Goal: Task Accomplishment & Management: Complete application form

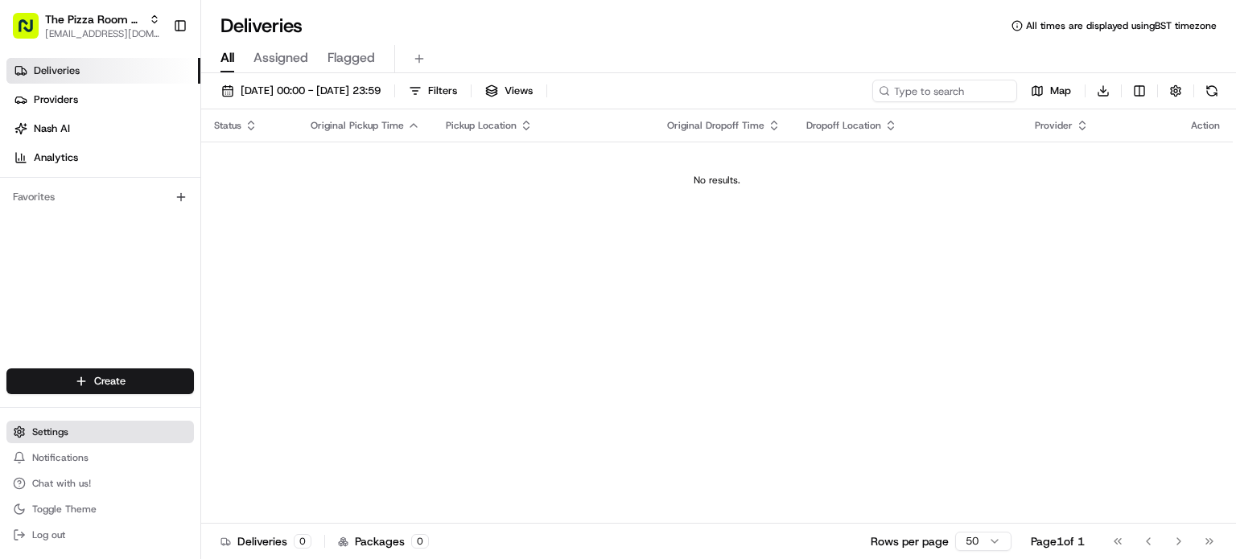
click at [55, 429] on span "Settings" at bounding box center [50, 432] width 36 height 13
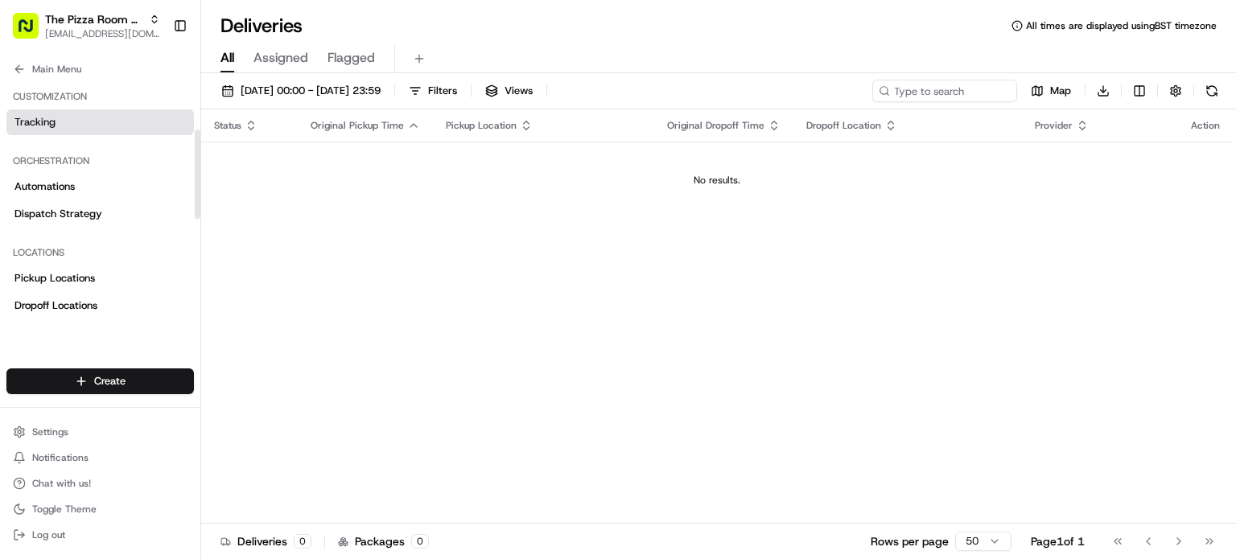
scroll to position [171, 0]
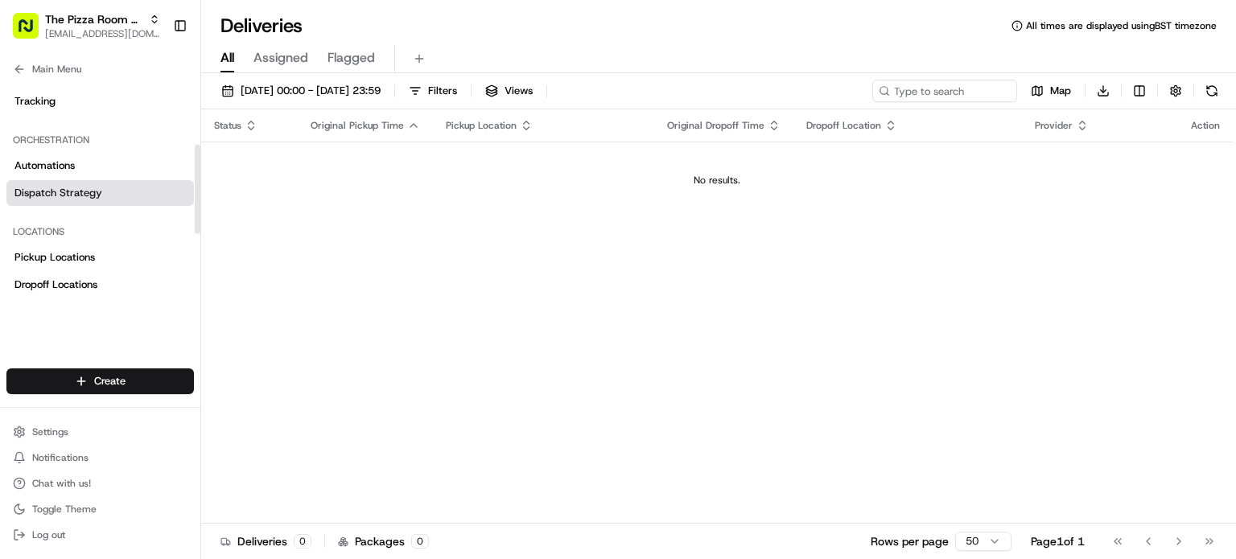
click at [62, 189] on span "Dispatch Strategy" at bounding box center [58, 193] width 88 height 14
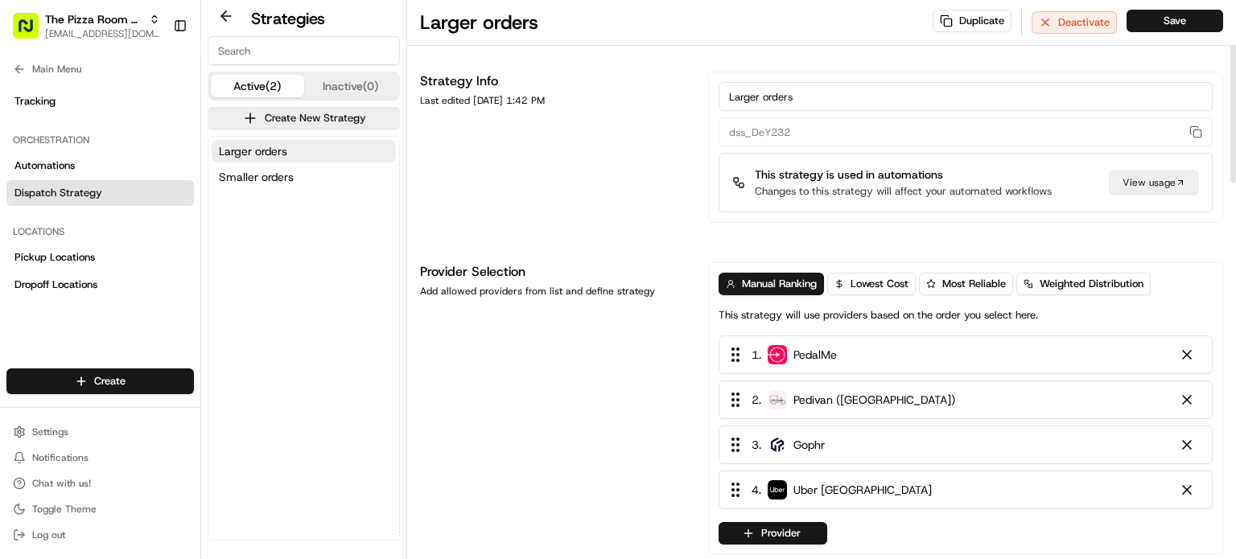
click at [866, 354] on div "1 . PedalMe" at bounding box center [966, 355] width 494 height 39
click at [739, 358] on icon at bounding box center [735, 354] width 19 height 19
click at [84, 159] on link "Automations" at bounding box center [100, 166] width 188 height 26
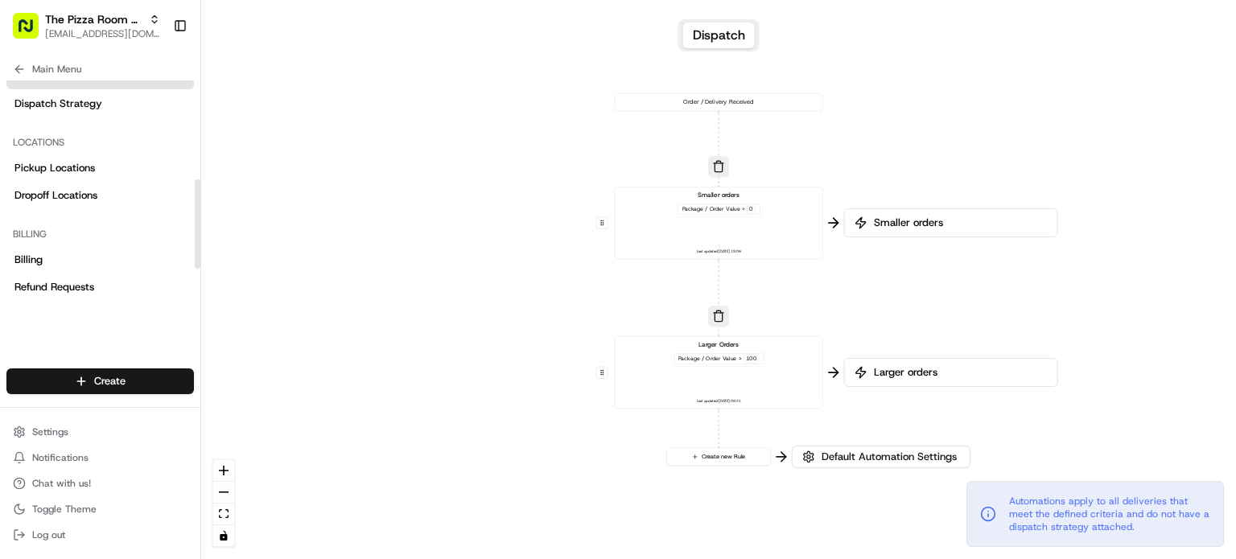
scroll to position [264, 0]
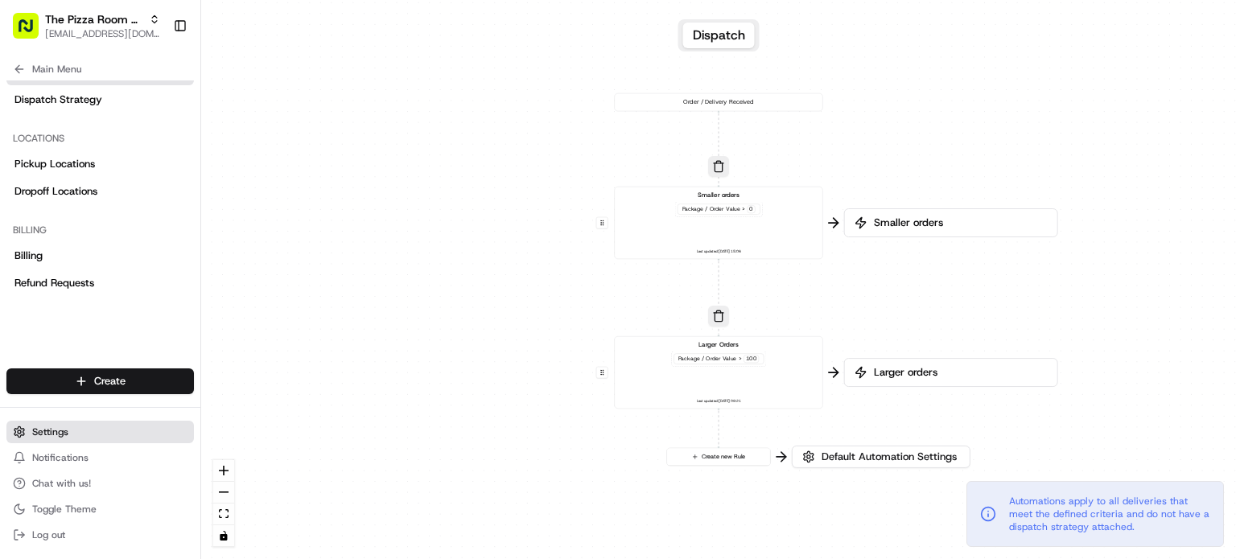
click at [42, 435] on span "Settings" at bounding box center [50, 432] width 36 height 13
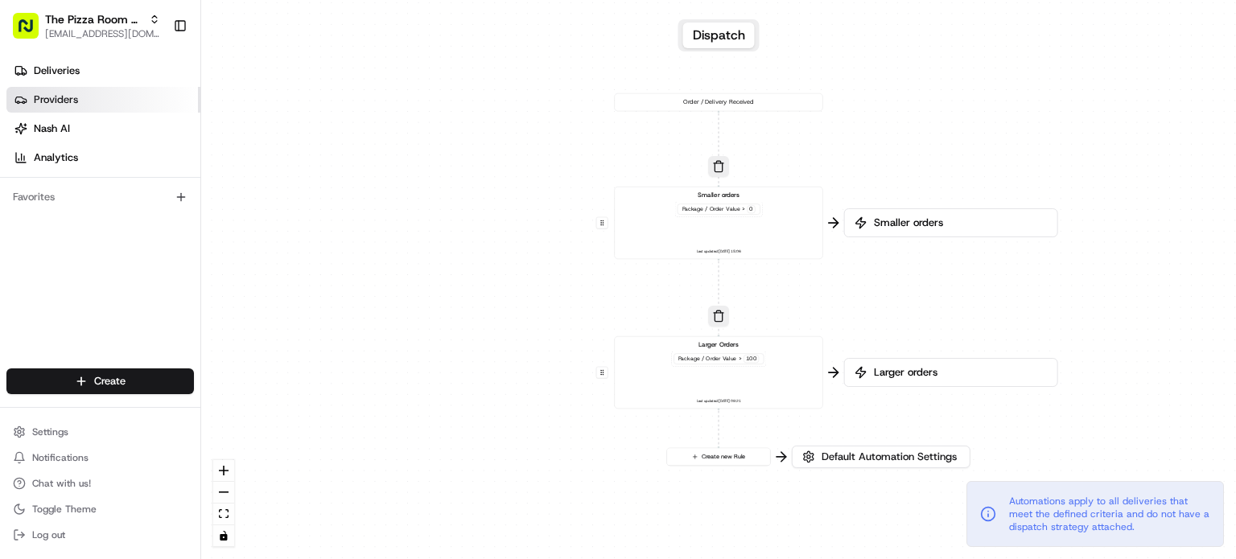
click at [71, 97] on span "Providers" at bounding box center [56, 100] width 44 height 14
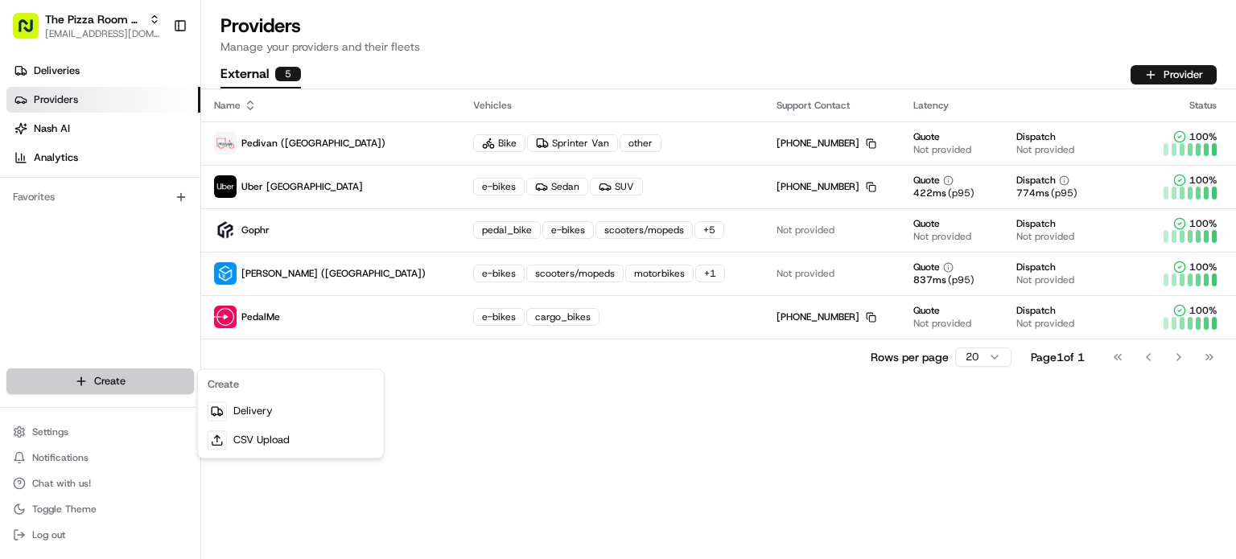
click at [93, 386] on html "The Pizza Room - Poplar operations@thepizzaroom.co.uk Toggle Sidebar Deliveries…" at bounding box center [618, 279] width 1236 height 559
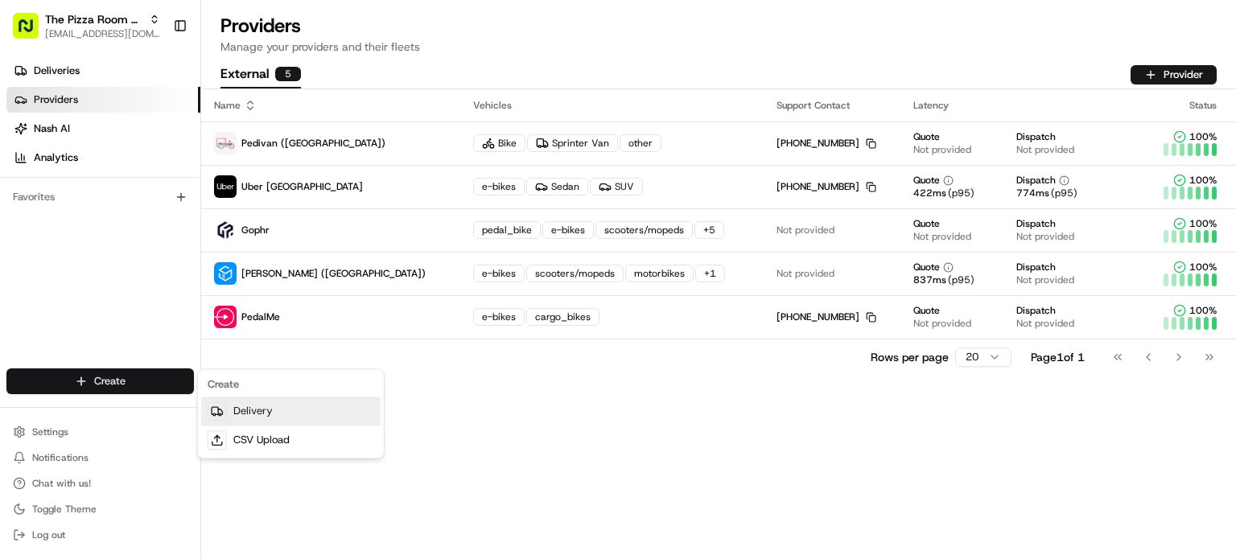
click at [262, 408] on link "Delivery" at bounding box center [291, 411] width 180 height 29
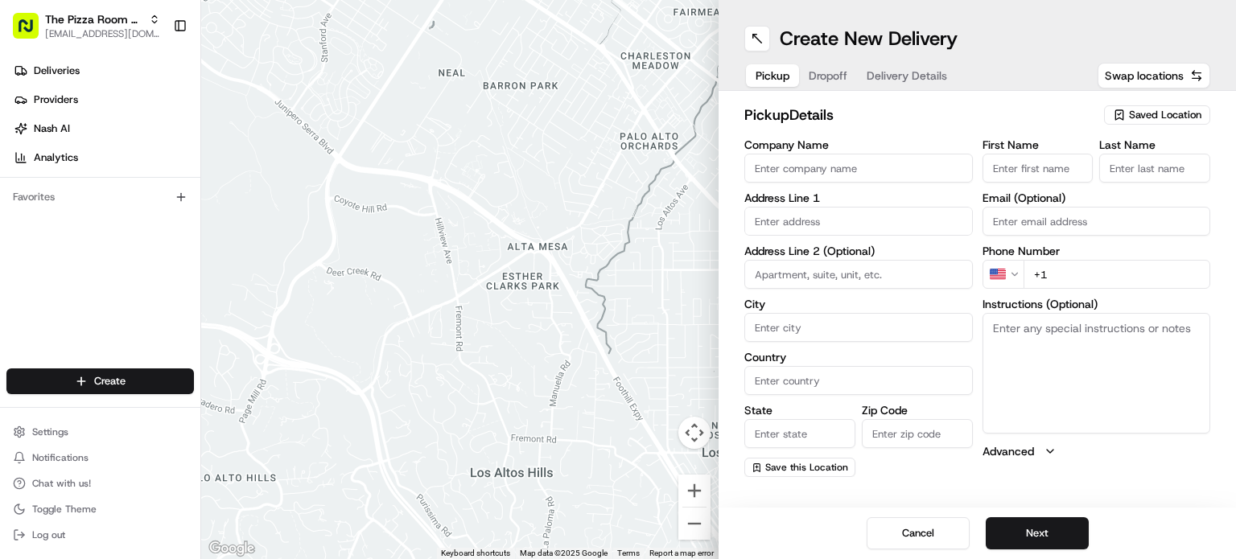
click at [819, 167] on input "Company Name" at bounding box center [859, 168] width 229 height 29
type input "dsfs"
click at [1002, 170] on input "First Name" at bounding box center [1038, 168] width 111 height 29
type input "sfd"
click at [1125, 163] on input "Last Name" at bounding box center [1155, 168] width 111 height 29
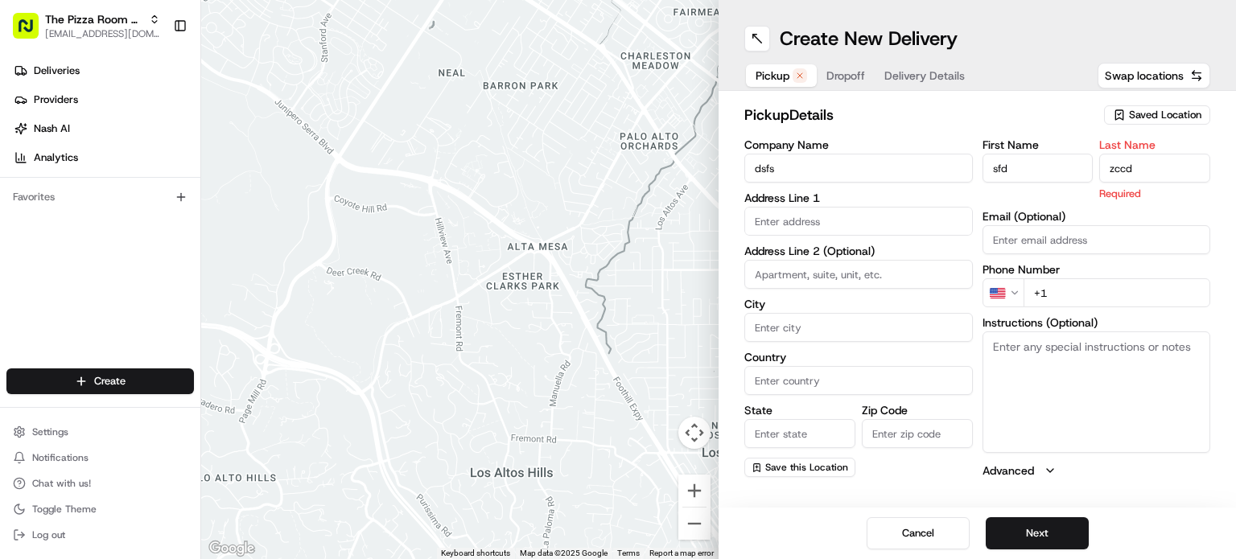
type input "zccd"
click at [851, 225] on input "text" at bounding box center [859, 221] width 229 height 29
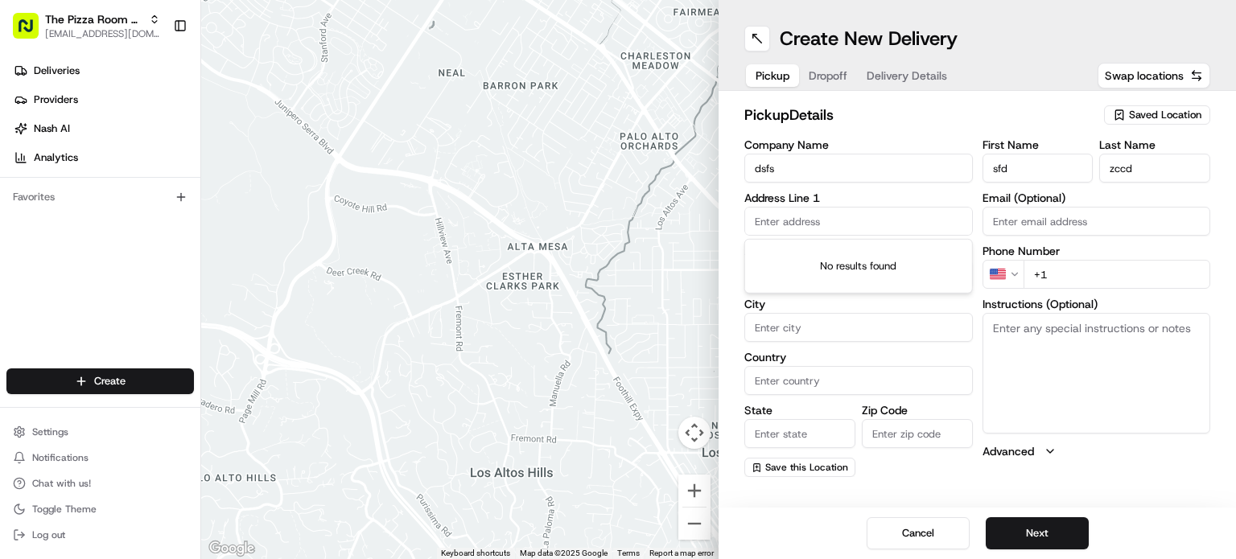
click at [1148, 109] on span "Saved Location" at bounding box center [1165, 115] width 72 height 14
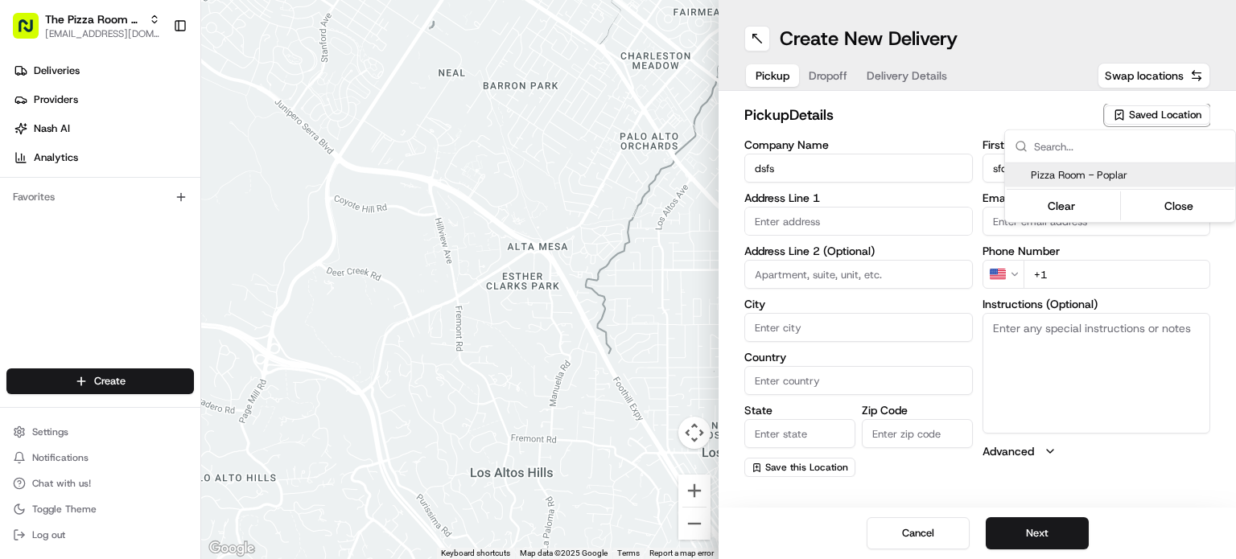
click at [1072, 174] on span "Pizza Room - Poplar" at bounding box center [1130, 175] width 198 height 14
type input "Pizza Room - Poplar"
type input "167 E India Dock Rd"
type input "London"
type input "GB"
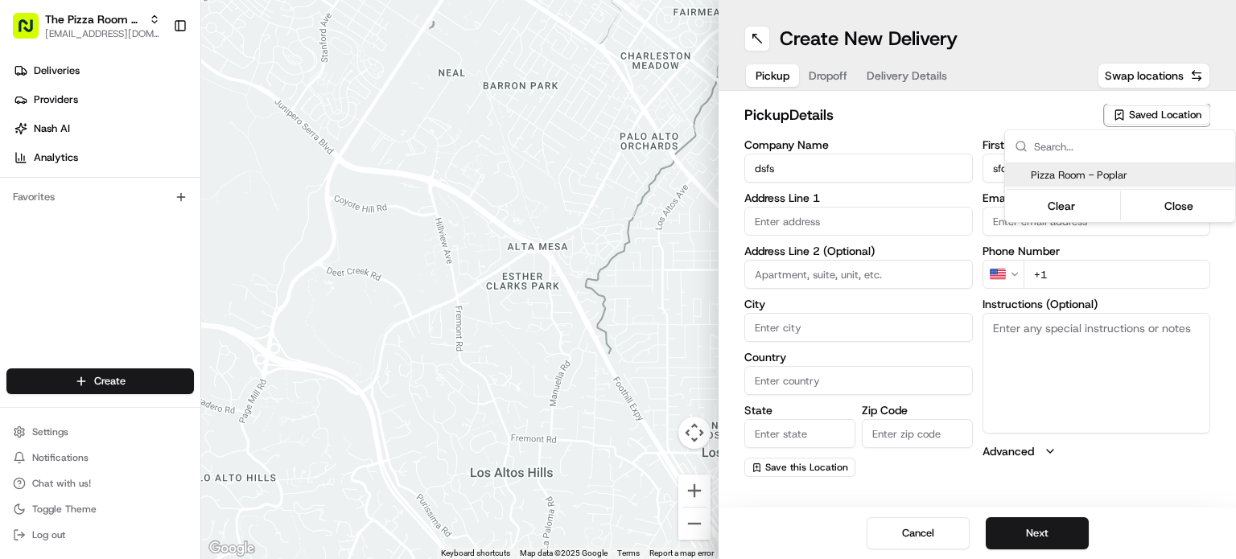
type input "England"
type input "E14 0EA"
type input "+44 20 7987 1366"
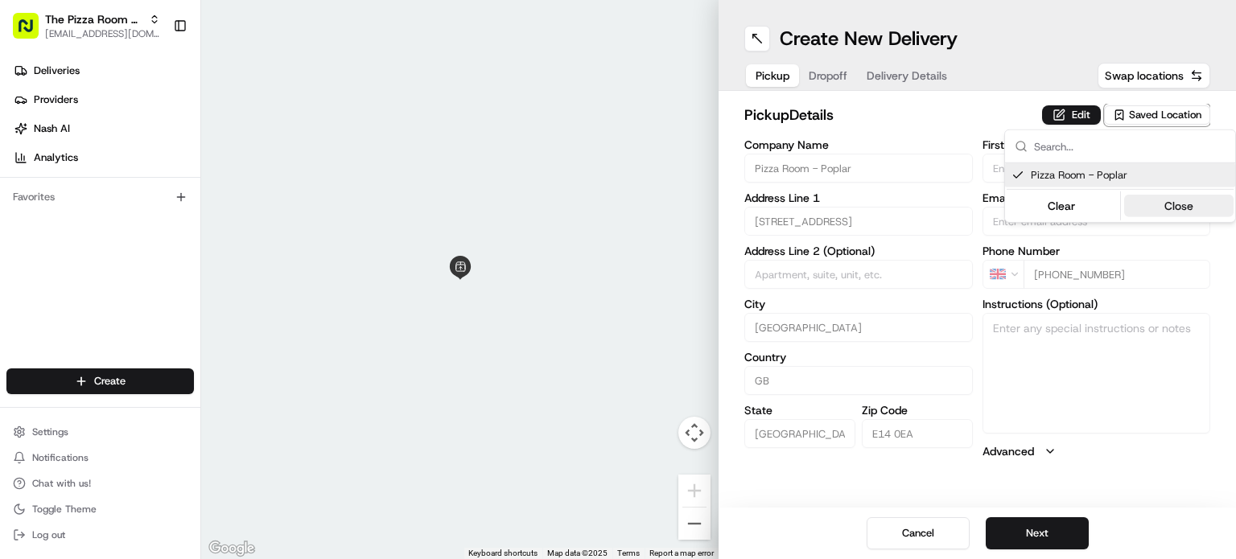
click at [1177, 197] on button "Close" at bounding box center [1180, 206] width 110 height 23
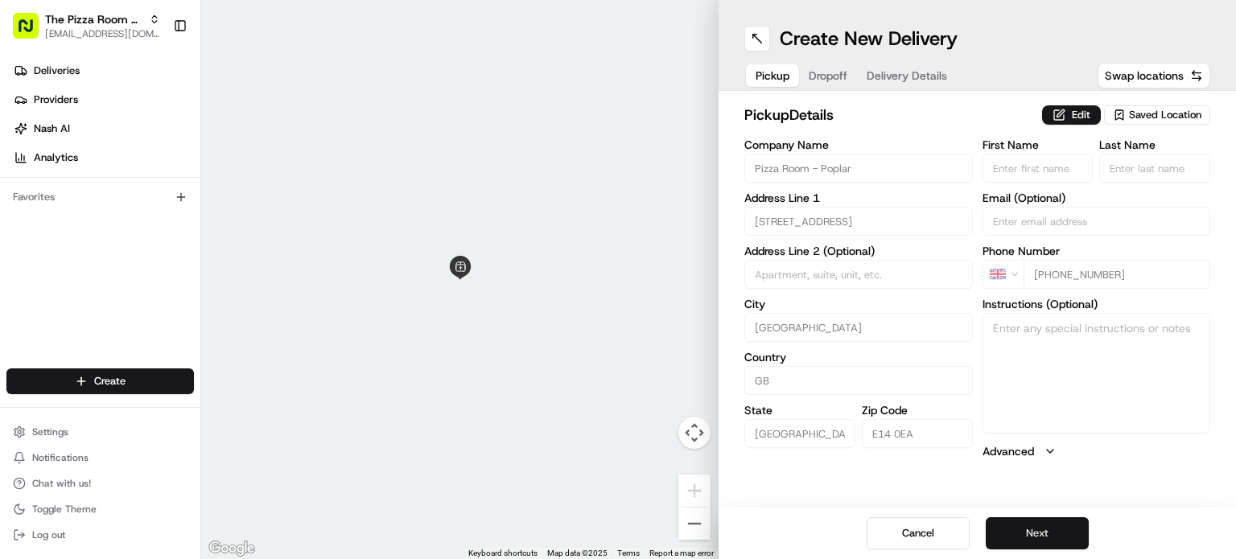
click at [1026, 526] on button "Next" at bounding box center [1037, 534] width 103 height 32
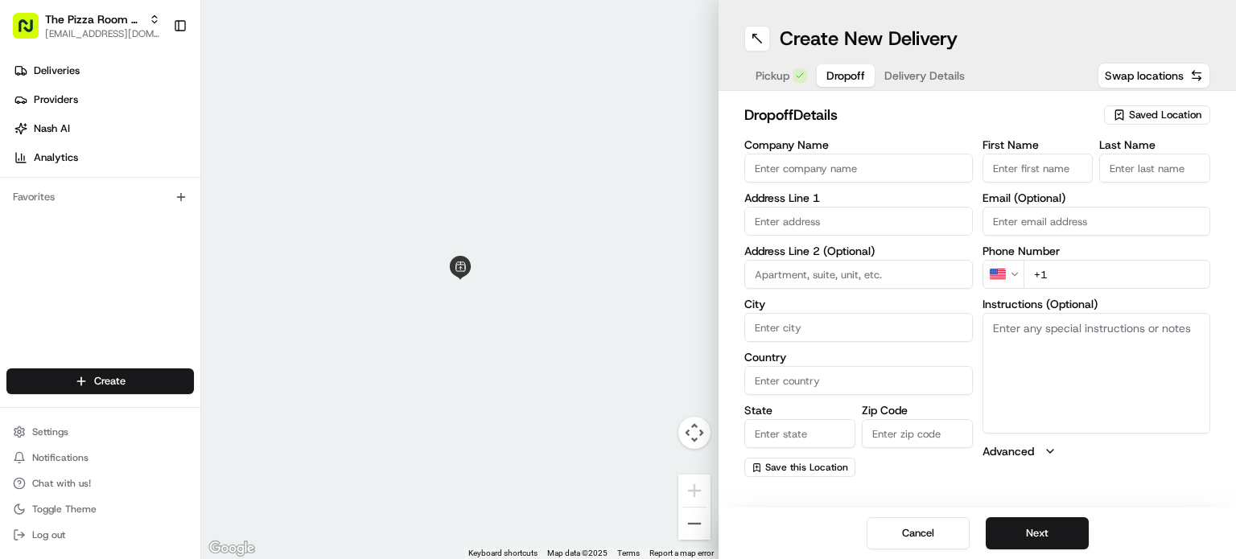
click at [872, 162] on input "Company Name" at bounding box center [859, 168] width 229 height 29
type input "The Pizza Room"
type input "2A Grove Road"
type input "LONDON"
type input "United Kingdom"
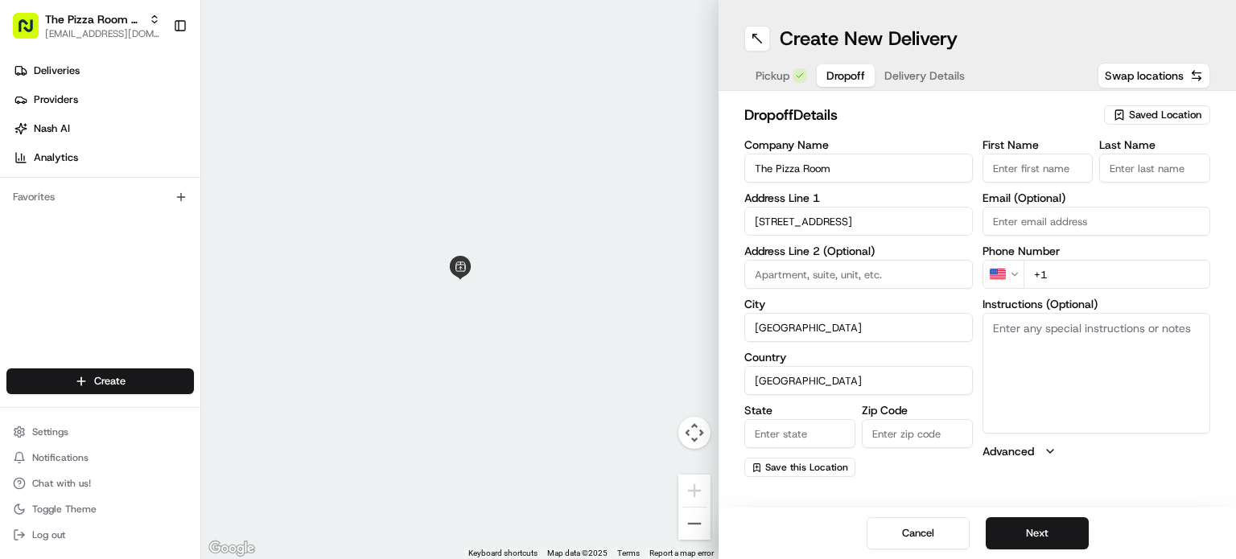
type input "E3 5AX"
type input "Luca"
type input "Ant"
type input "[EMAIL_ADDRESS][DOMAIN_NAME]"
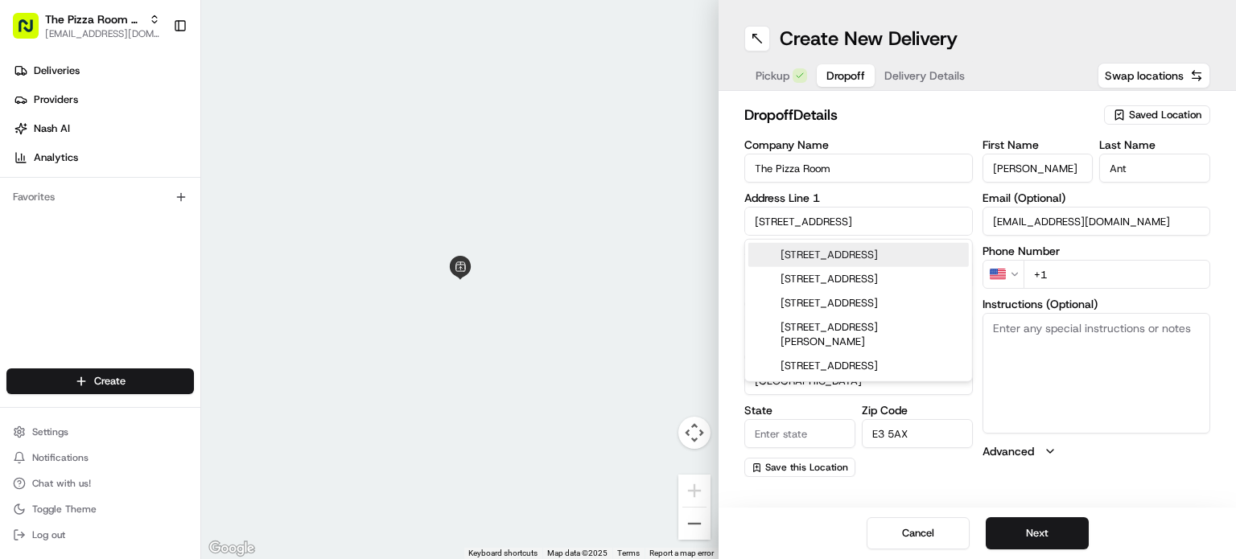
click at [1009, 85] on div "Pickup Dropoff Delivery Details Swap locations" at bounding box center [978, 75] width 466 height 29
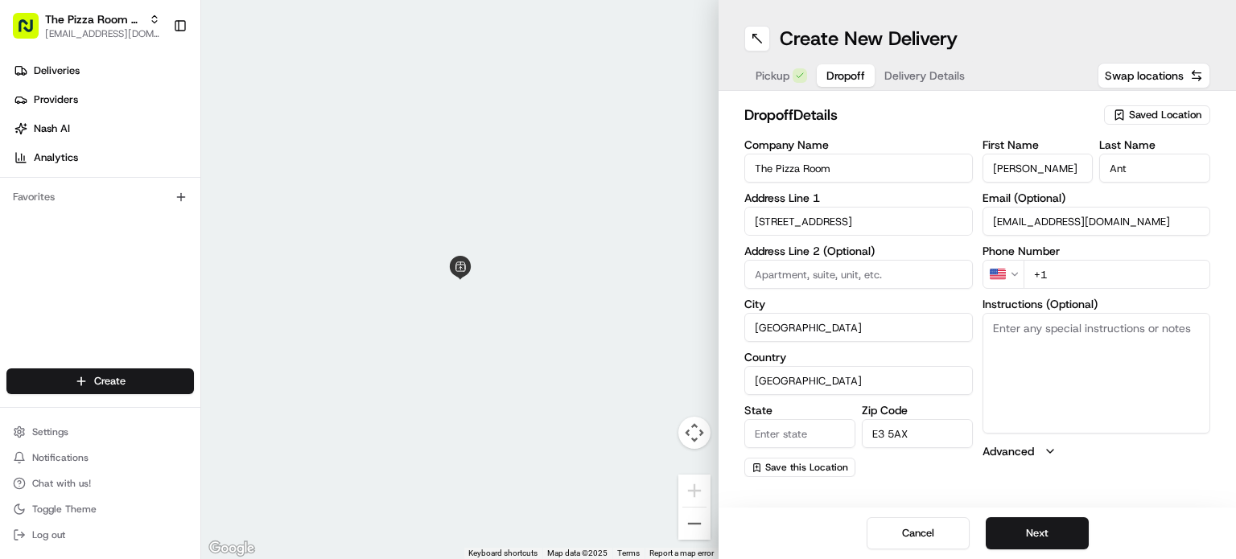
click at [1046, 456] on icon "button" at bounding box center [1050, 451] width 13 height 13
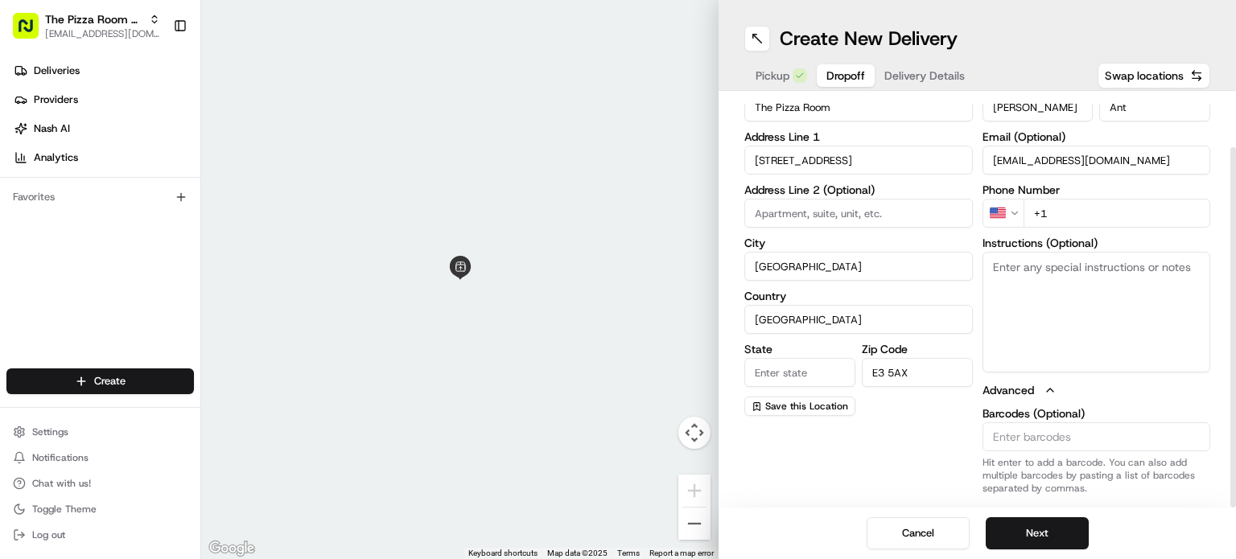
click at [1049, 390] on icon "button" at bounding box center [1050, 390] width 6 height 3
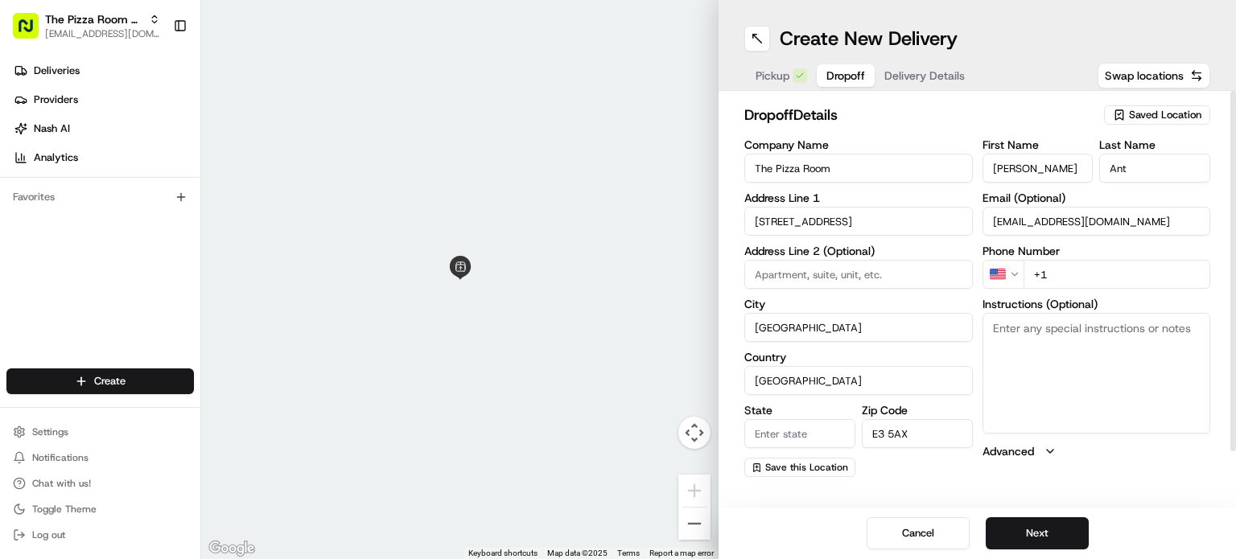
scroll to position [0, 0]
click at [1043, 534] on button "Next" at bounding box center [1037, 534] width 103 height 32
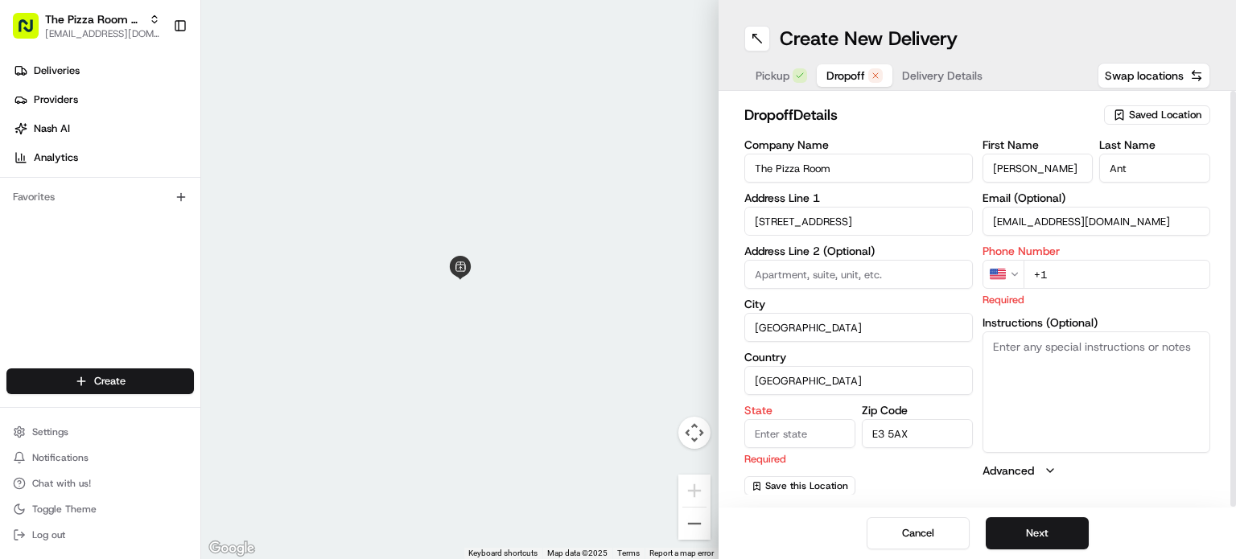
click at [1079, 272] on input "+1" at bounding box center [1118, 274] width 188 height 29
click at [1005, 270] on html "The Pizza Room - Poplar operations@thepizzaroom.co.uk Toggle Sidebar Deliveries…" at bounding box center [618, 279] width 1236 height 559
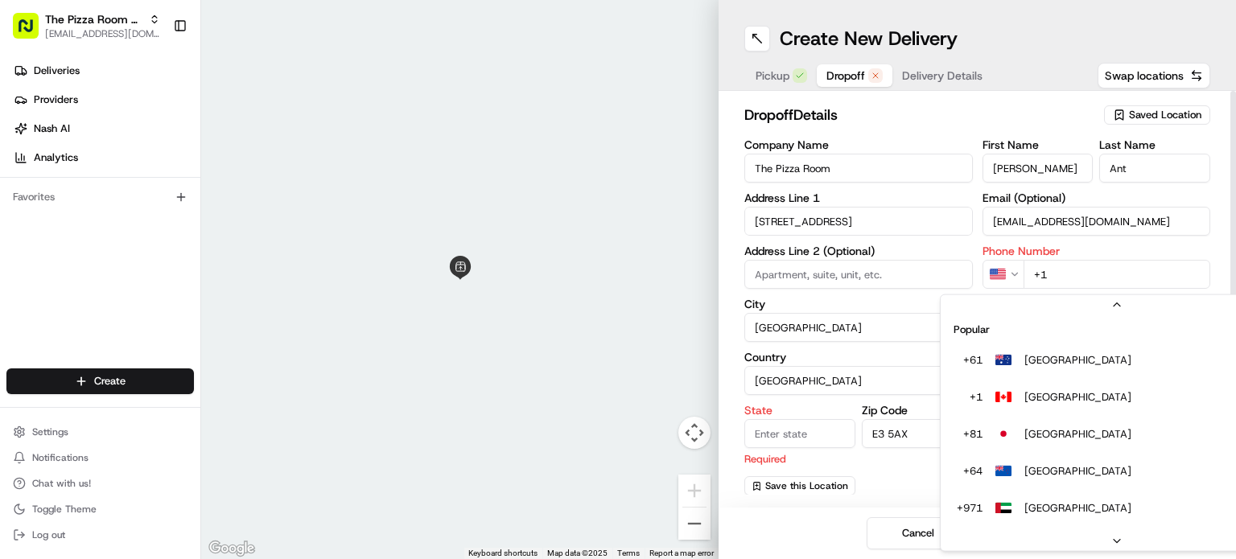
scroll to position [68, 0]
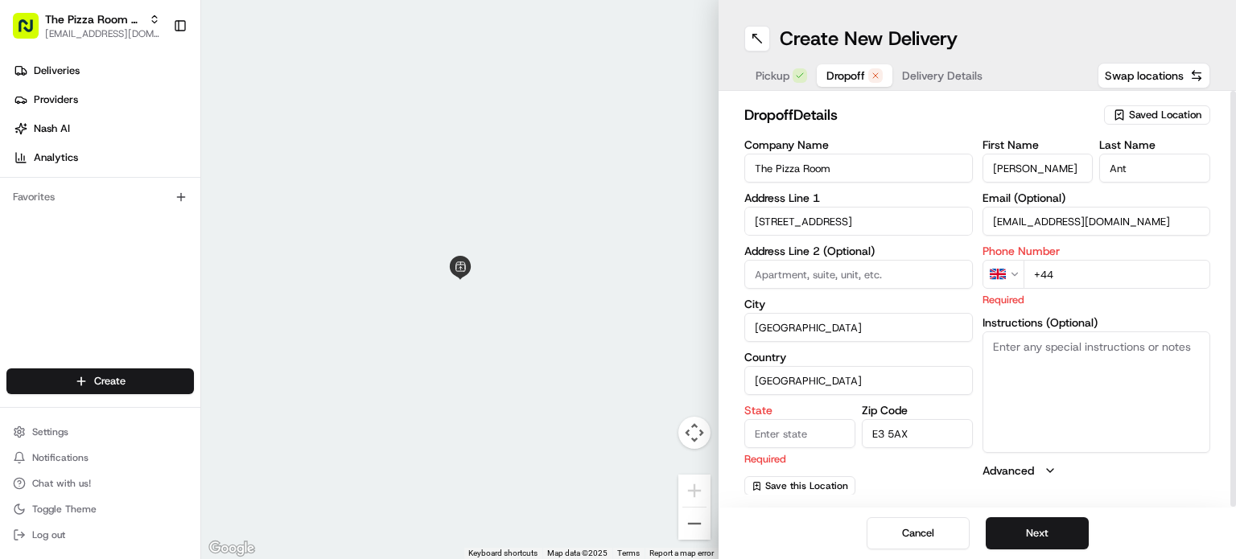
click at [1108, 261] on input "+44" at bounding box center [1118, 274] width 188 height 29
type input "+44 7379 088553"
type input "24 Deptford Broadway"
click at [795, 433] on input "State" at bounding box center [800, 433] width 111 height 29
type input "U"
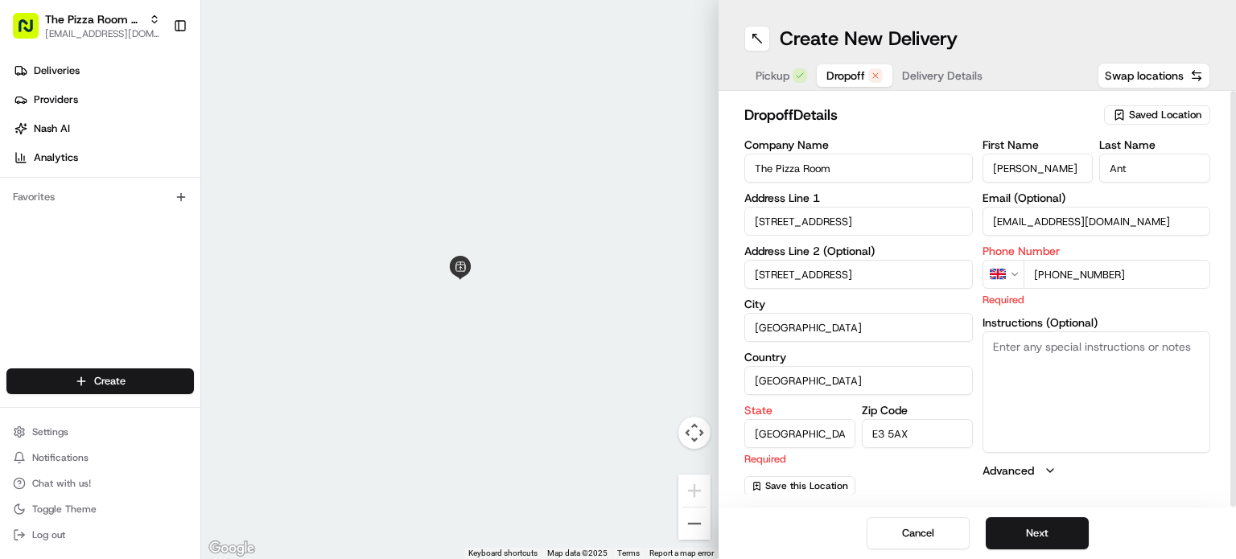
type input "England"
click at [1120, 460] on div "First Name Luca Last Name Ant Email (Optional) operations@thepizzaroom.co.uk Ph…" at bounding box center [1097, 309] width 229 height 340
click at [1055, 273] on input "+44 7379 088553" at bounding box center [1118, 274] width 188 height 29
click at [1204, 313] on div "First Name Luca Last Name Ant Email (Optional) operations@thepizzaroom.co.uk Ph…" at bounding box center [1097, 309] width 229 height 340
click at [1046, 517] on div "Cancel Next" at bounding box center [978, 534] width 518 height 52
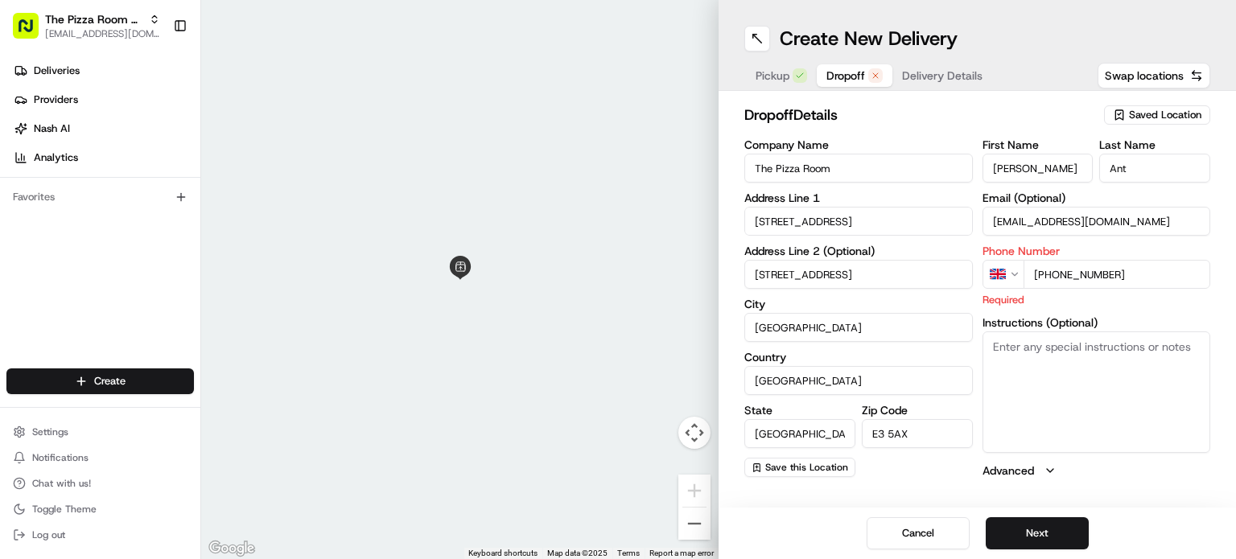
click at [1080, 279] on input "+44 7379 088553" at bounding box center [1118, 274] width 188 height 29
click at [1167, 466] on button "Advanced" at bounding box center [1097, 471] width 229 height 16
click at [1055, 274] on input "+44 7379 088553" at bounding box center [1118, 274] width 188 height 29
click at [1166, 469] on button "Advanced" at bounding box center [1097, 471] width 229 height 16
click at [1058, 269] on input "+44 7379 088553" at bounding box center [1118, 274] width 188 height 29
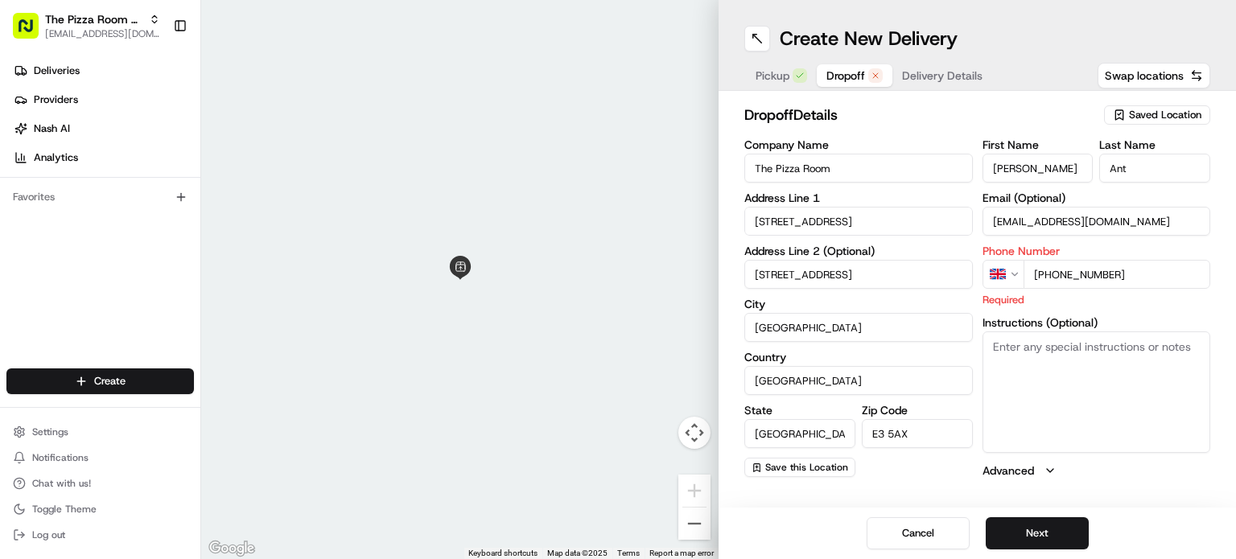
click at [1125, 304] on p "Required" at bounding box center [1097, 299] width 229 height 15
click at [1062, 277] on input "+44 07379 088553" at bounding box center [1118, 274] width 188 height 29
type input "+44 7379 088553"
click at [1188, 486] on div "dropoff Details Saved Location Company Name The Pizza Room Address Line 1 2A Gr…" at bounding box center [978, 291] width 518 height 401
click at [1043, 537] on button "Next" at bounding box center [1037, 534] width 103 height 32
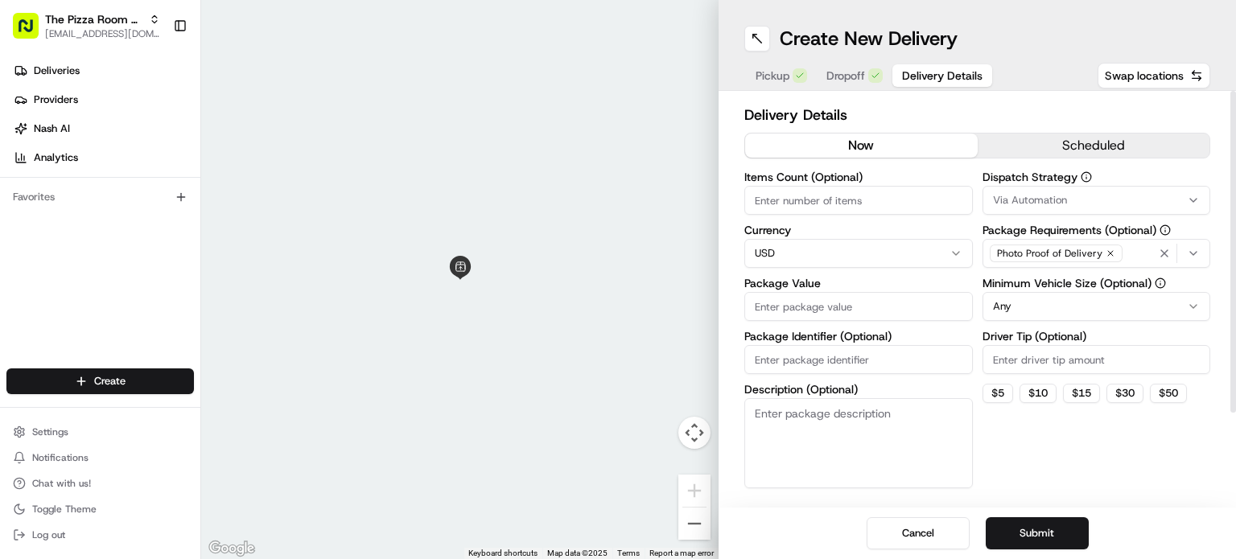
click at [1093, 208] on button "Via Automation" at bounding box center [1097, 200] width 229 height 29
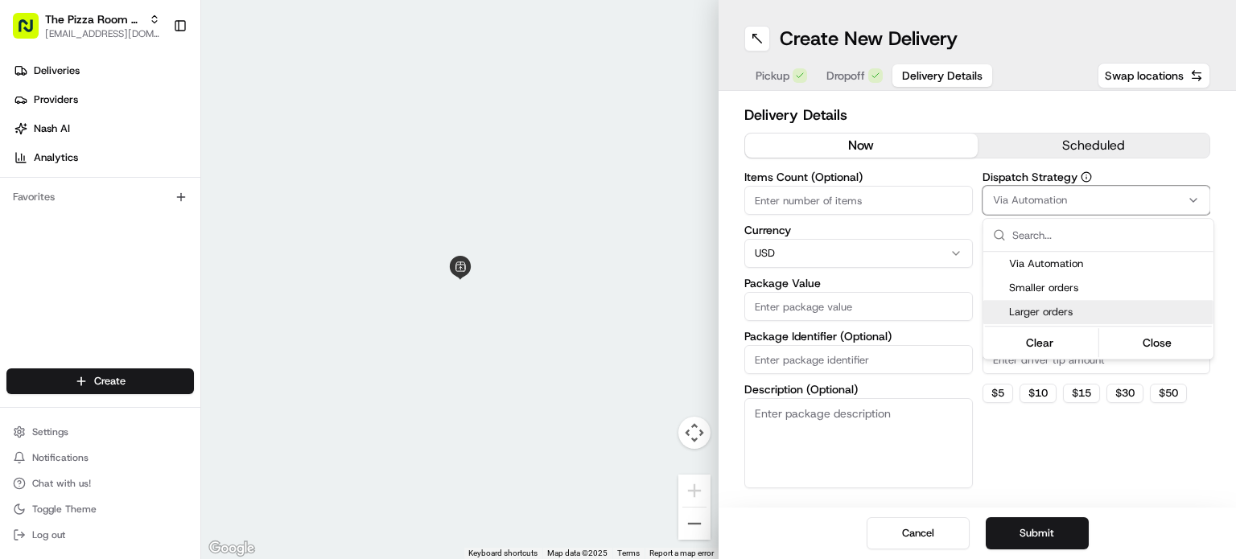
click at [1079, 308] on span "Larger orders" at bounding box center [1108, 312] width 198 height 14
click at [1146, 340] on button "Close" at bounding box center [1157, 343] width 110 height 23
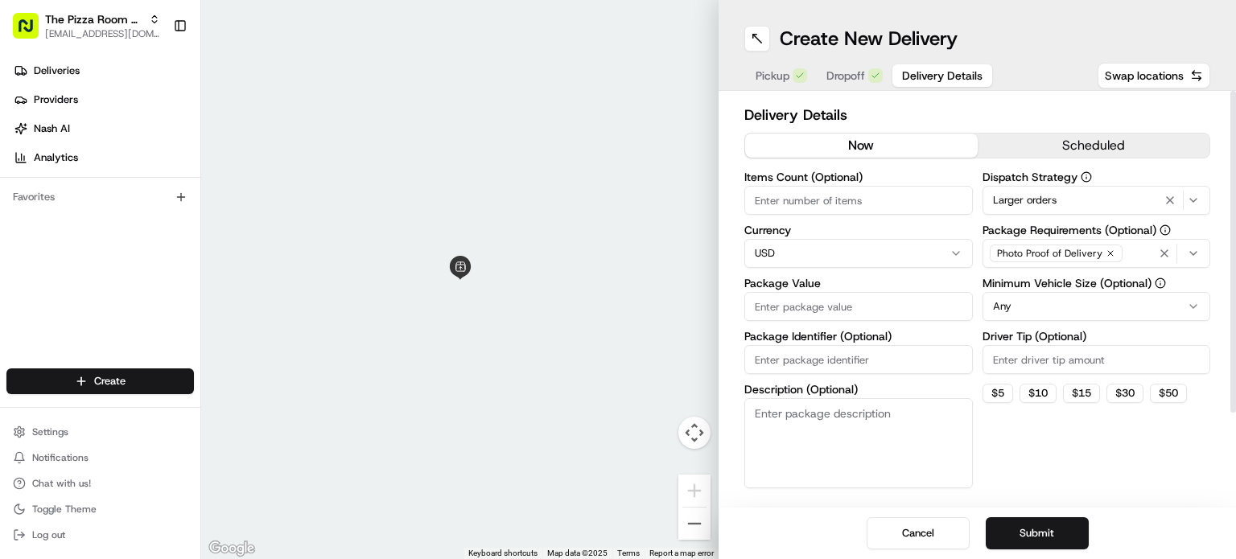
click at [865, 258] on html "The Pizza Room - Poplar operations@thepizzaroom.co.uk Toggle Sidebar Deliveries…" at bounding box center [618, 279] width 1236 height 559
click at [890, 307] on input "Package Value" at bounding box center [859, 306] width 229 height 29
type input "150"
click at [1091, 474] on div "Dispatch Strategy Larger orders Package Requirements (Optional) Photo Proof of …" at bounding box center [1097, 329] width 229 height 317
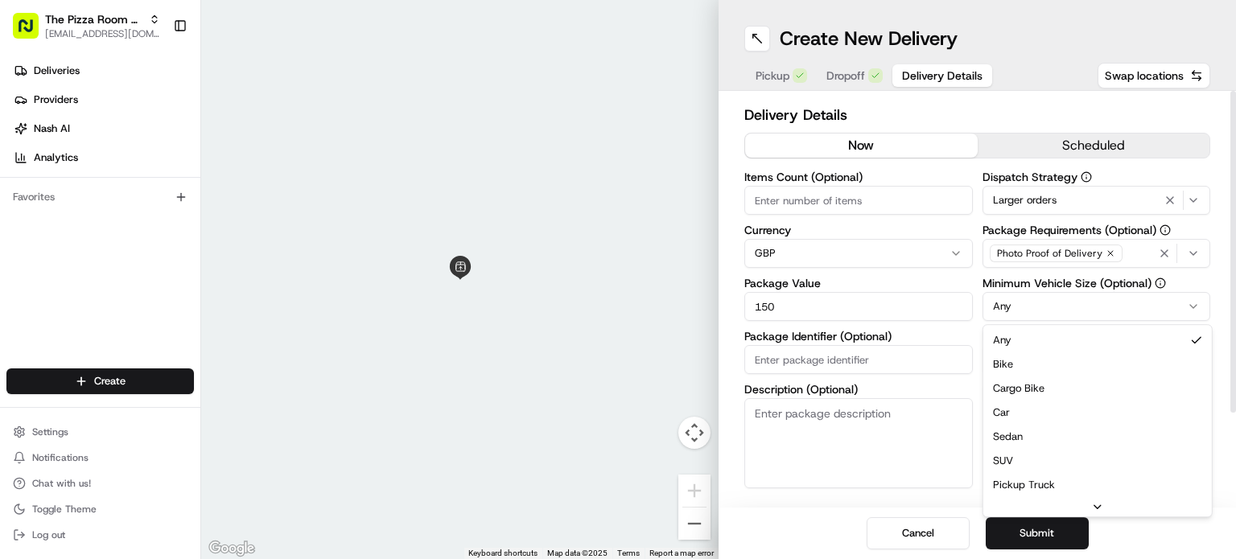
click at [1154, 316] on html "The Pizza Room - Poplar operations@thepizzaroom.co.uk Toggle Sidebar Deliveries…" at bounding box center [618, 279] width 1236 height 559
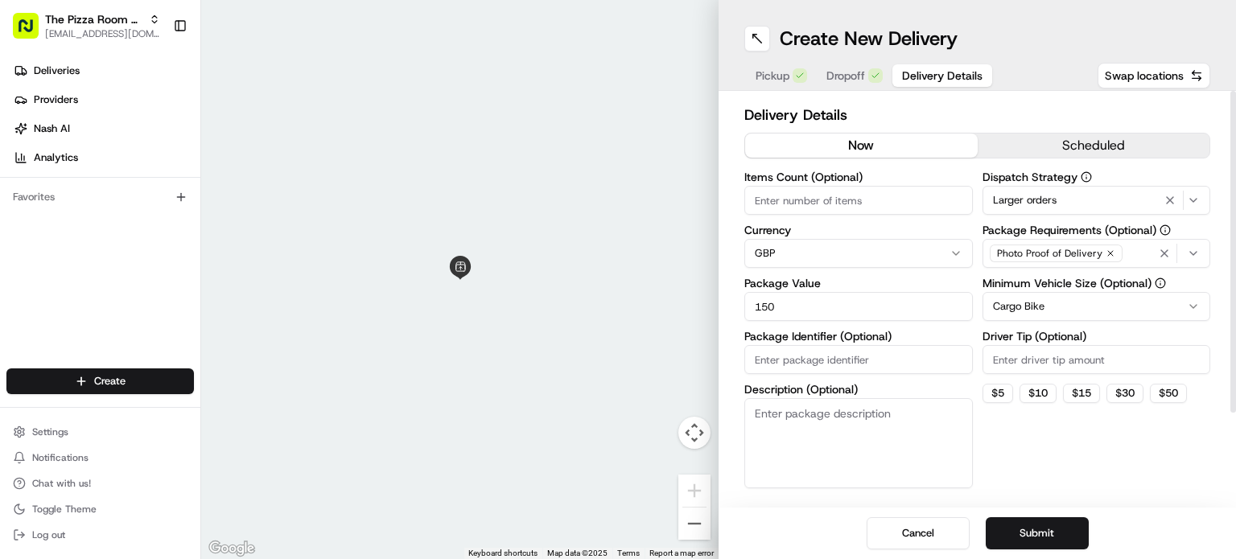
click at [1054, 484] on div "Dispatch Strategy Larger orders Package Requirements (Optional) Photo Proof of …" at bounding box center [1097, 329] width 229 height 317
click at [1032, 525] on button "Submit" at bounding box center [1037, 534] width 103 height 32
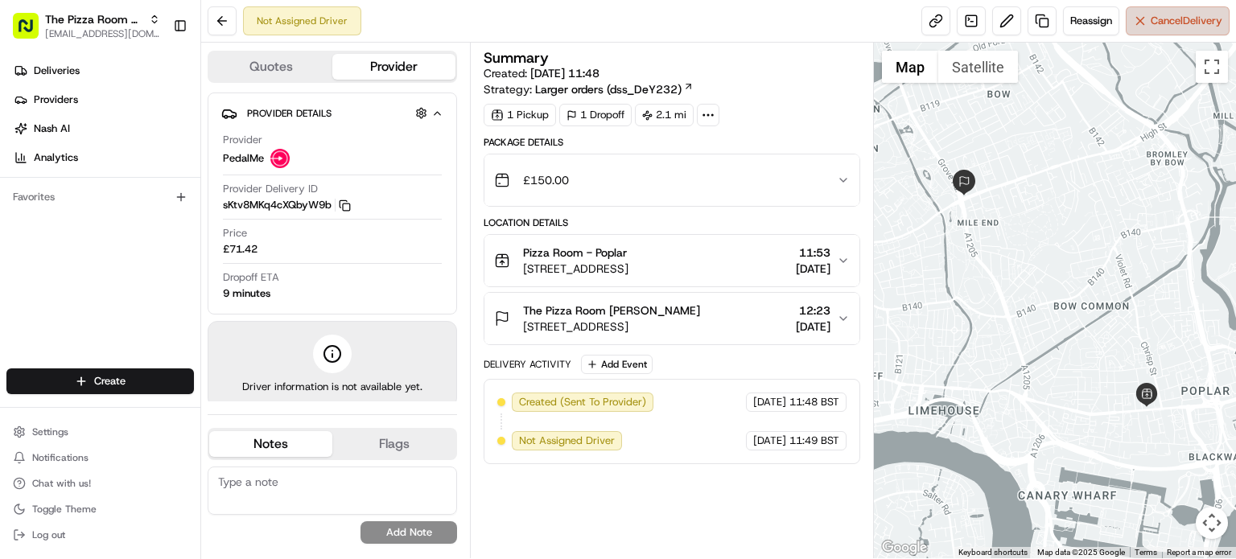
click at [1166, 27] on span "Cancel Delivery" at bounding box center [1187, 21] width 72 height 14
click at [1185, 23] on span "Cancel Delivery" at bounding box center [1187, 21] width 72 height 14
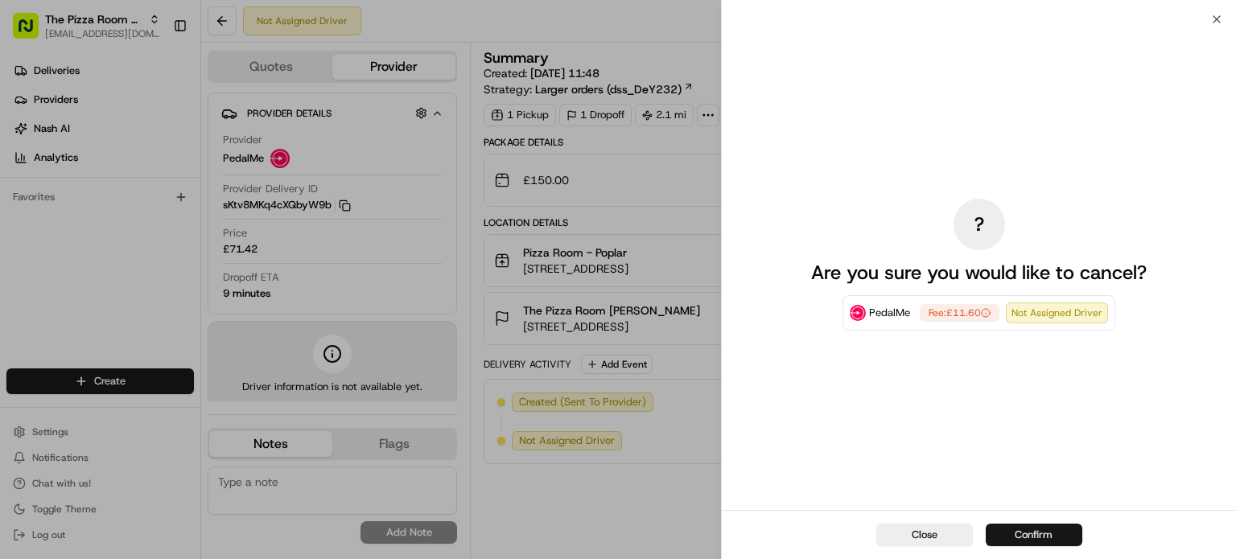
click at [1048, 535] on button "Confirm" at bounding box center [1034, 535] width 97 height 23
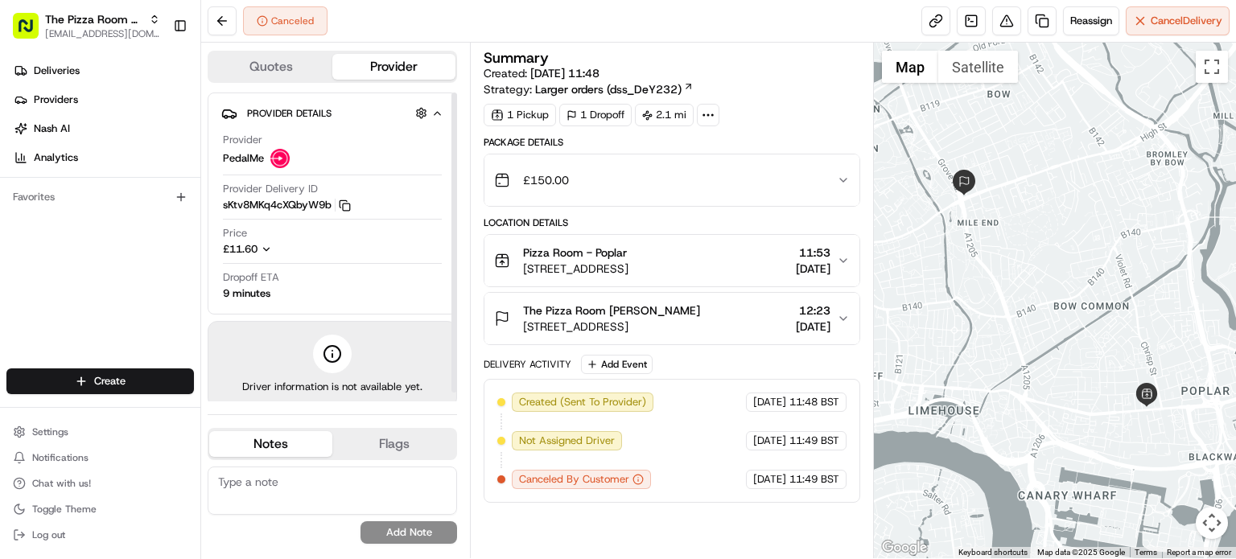
click at [267, 248] on icon "button" at bounding box center [266, 249] width 11 height 11
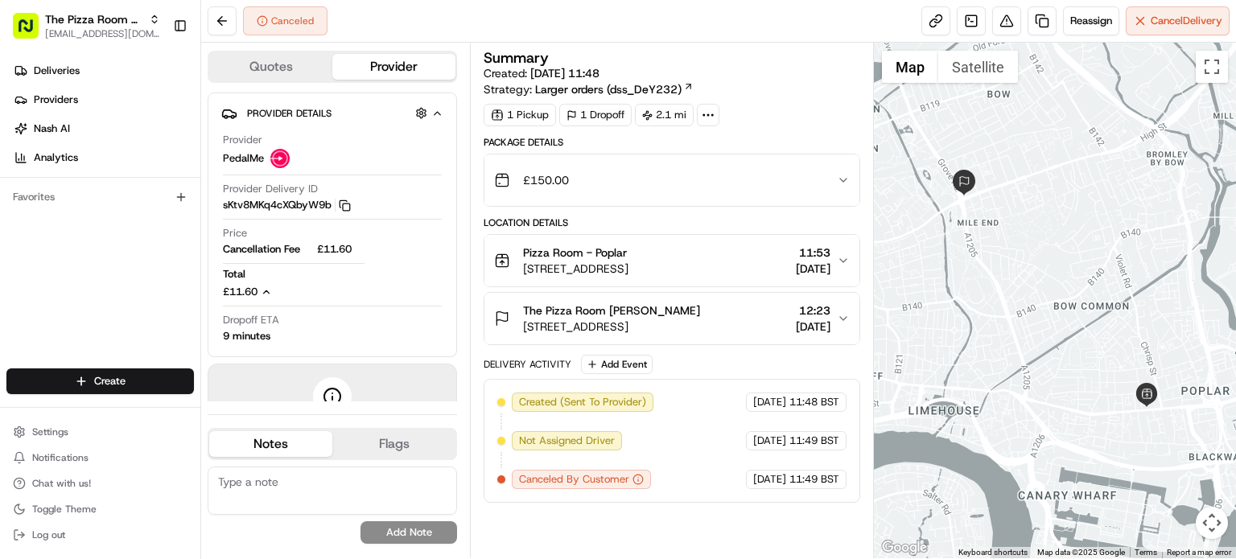
click at [278, 63] on button "Quotes" at bounding box center [270, 67] width 123 height 26
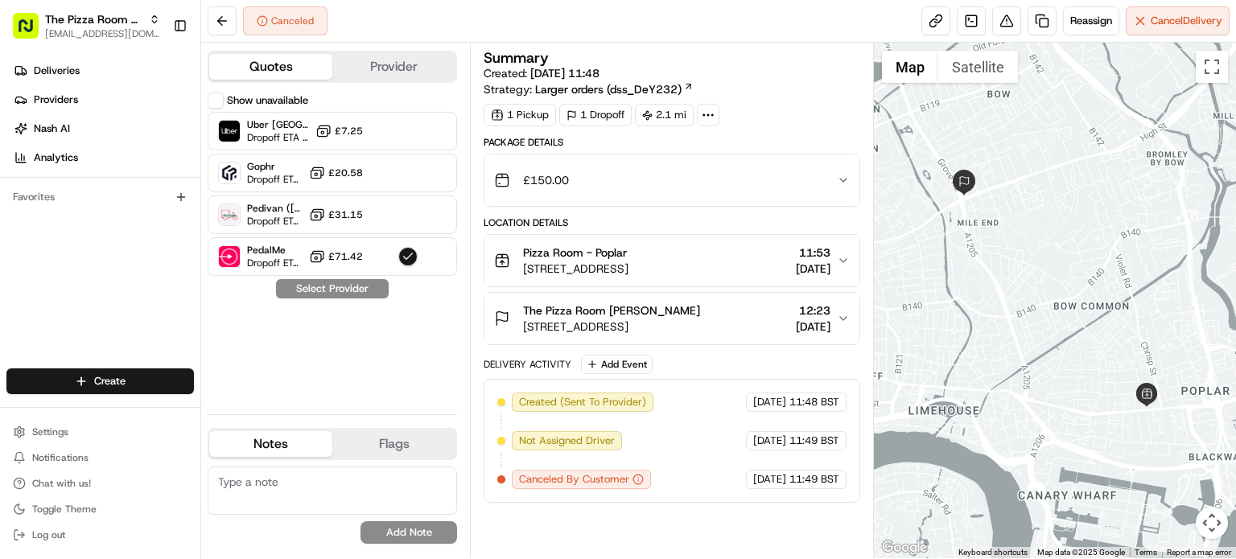
click at [397, 67] on button "Provider" at bounding box center [393, 67] width 123 height 26
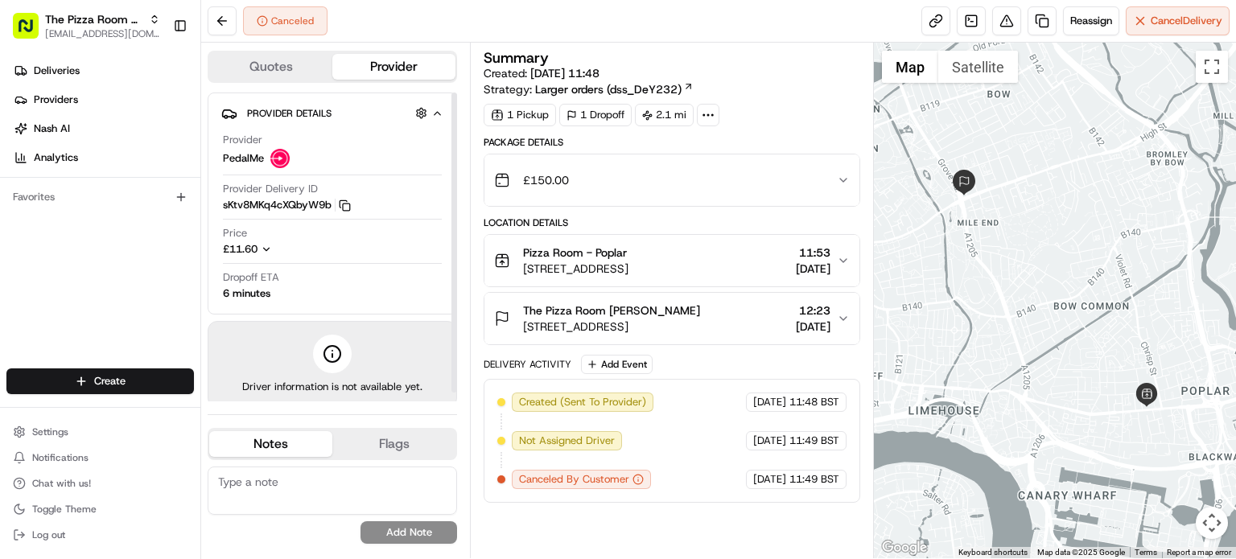
click at [270, 245] on icon "button" at bounding box center [266, 249] width 11 height 11
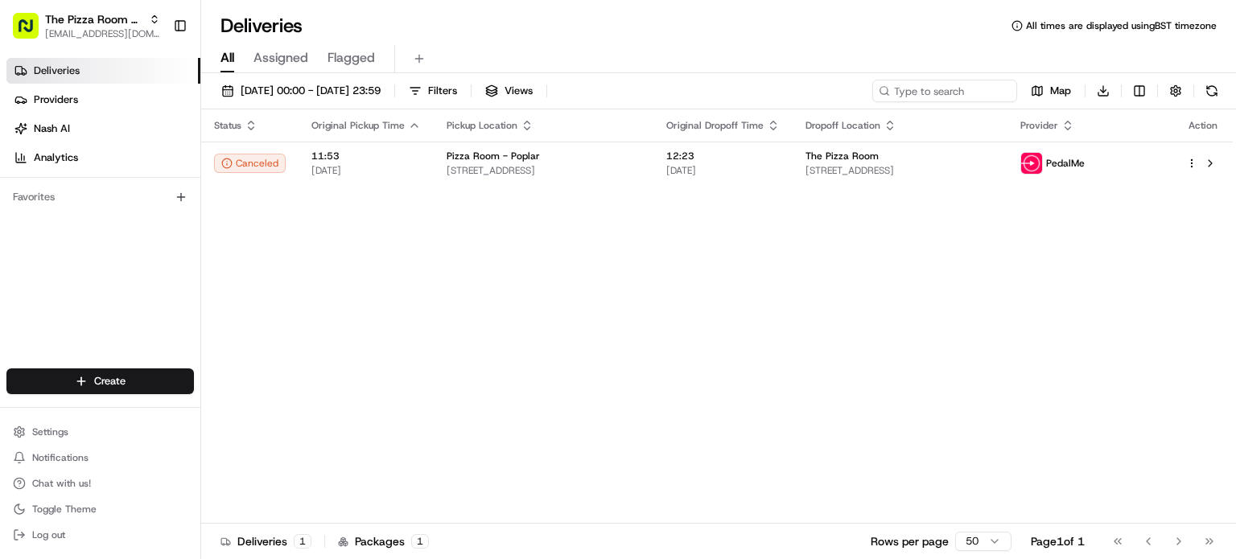
click at [444, 347] on div "Status Original Pickup Time Pickup Location Original Dropoff Time Dropoff Locat…" at bounding box center [717, 316] width 1032 height 415
click at [68, 30] on span "[EMAIL_ADDRESS][DOMAIN_NAME]" at bounding box center [102, 33] width 115 height 13
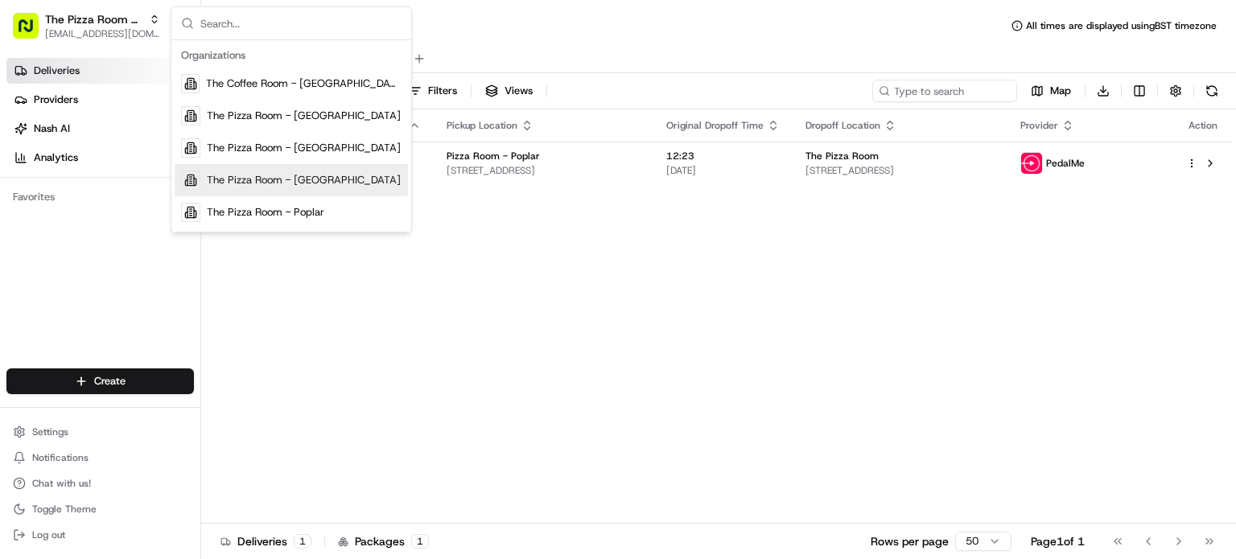
click at [499, 352] on div "Status Original Pickup Time Pickup Location Original Dropoff Time Dropoff Locat…" at bounding box center [717, 316] width 1032 height 415
